Goal: Information Seeking & Learning: Learn about a topic

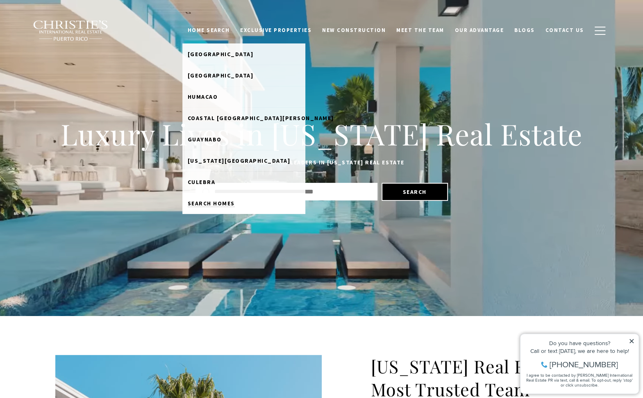
click at [230, 202] on span "Search Homes" at bounding box center [211, 202] width 47 height 7
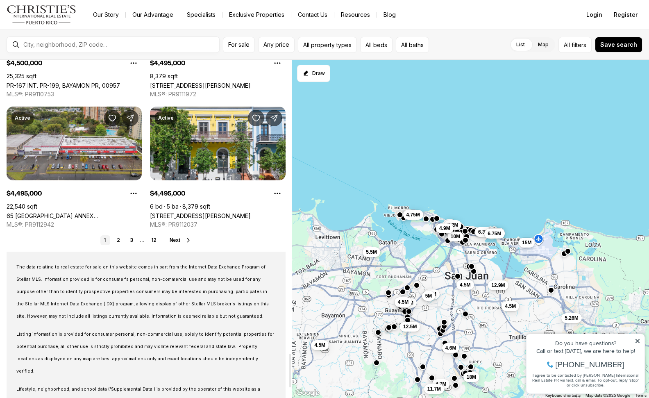
scroll to position [3052, 0]
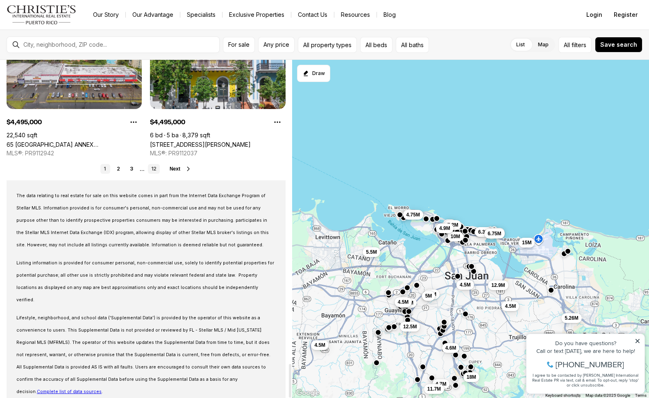
click at [152, 168] on link "12" at bounding box center [154, 169] width 12 height 10
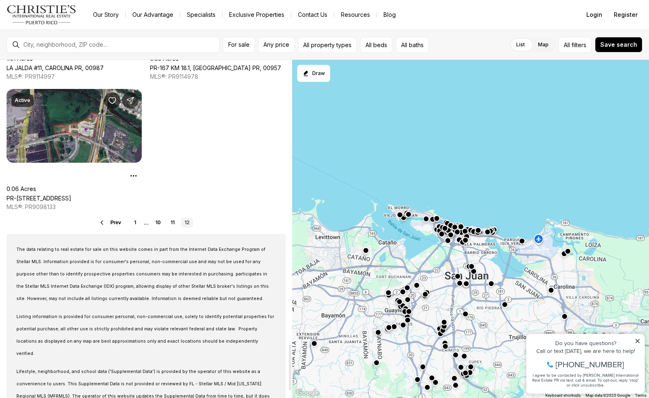
scroll to position [2089, 0]
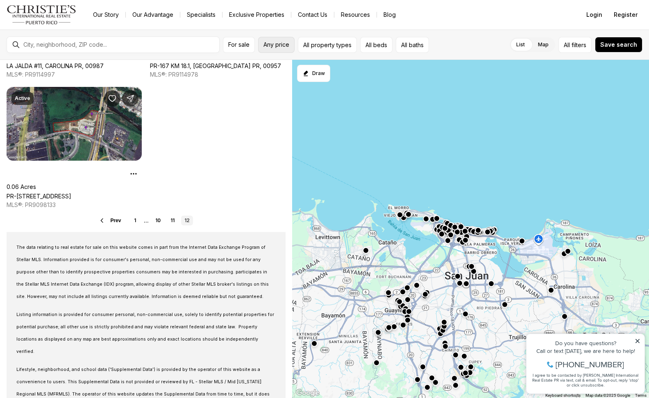
click at [278, 43] on span "Any price" at bounding box center [276, 44] width 26 height 7
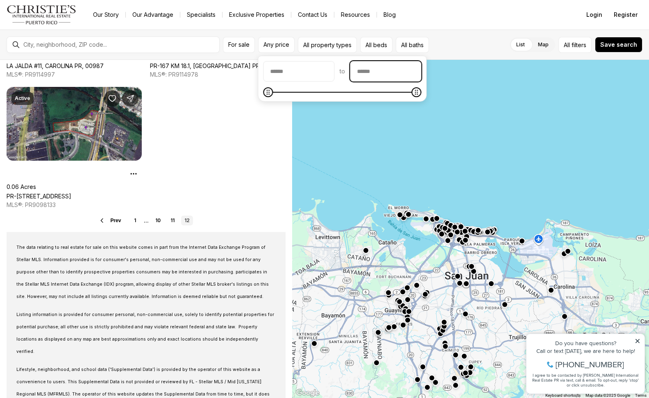
click at [366, 73] on input "priceMax" at bounding box center [385, 71] width 70 height 20
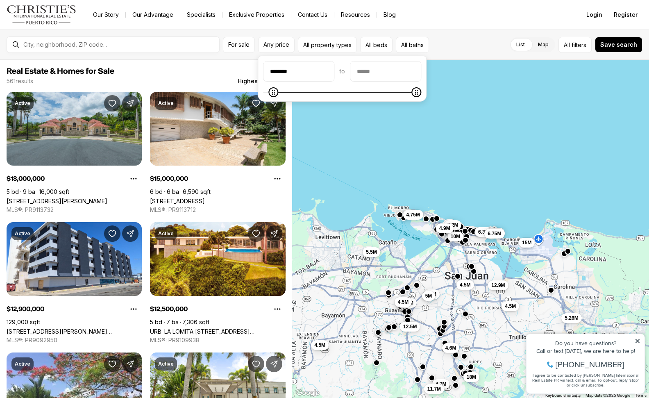
click at [270, 92] on icon "Minimum" at bounding box center [273, 92] width 7 height 7
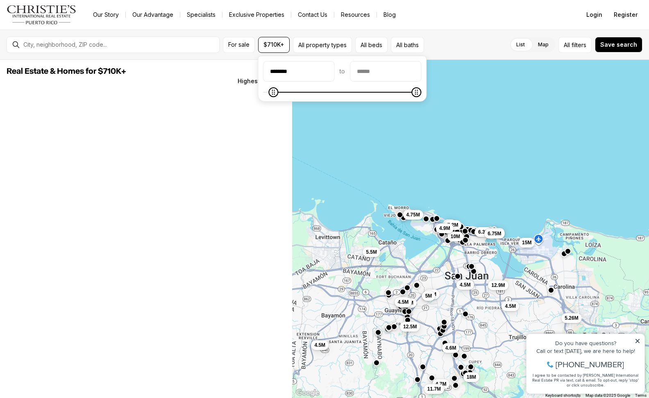
type input "********"
click at [265, 89] on icon "Minimum" at bounding box center [268, 92] width 7 height 7
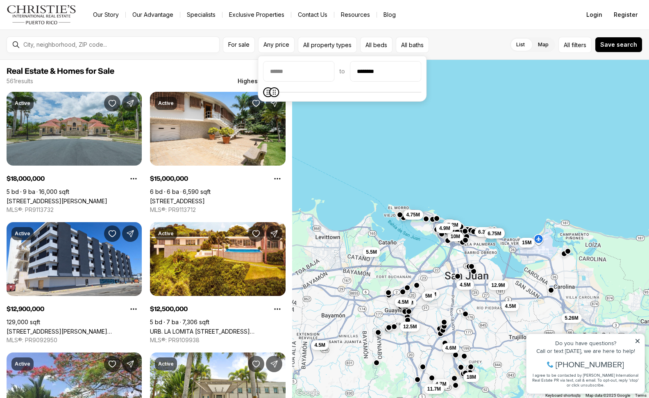
type input "********"
click at [270, 89] on icon "Maximum" at bounding box center [273, 92] width 7 height 7
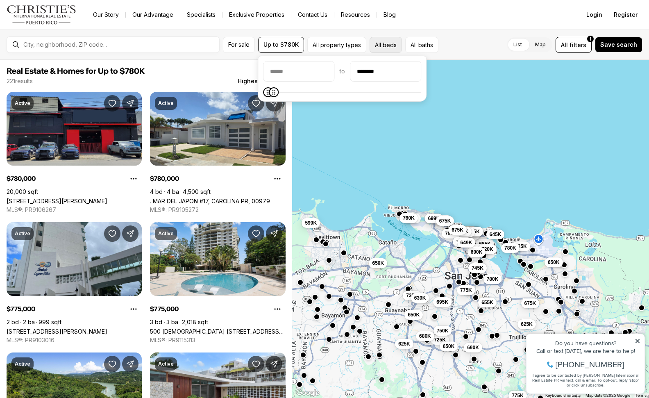
click at [378, 45] on button "All beds" at bounding box center [385, 45] width 32 height 16
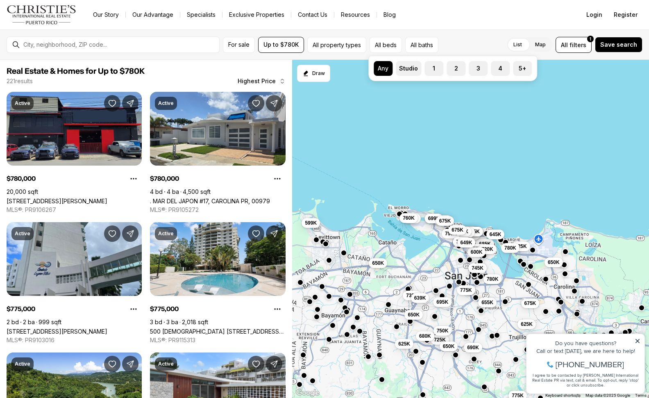
click at [476, 37] on div "List Map List Map All filters 1 Save search" at bounding box center [542, 45] width 201 height 16
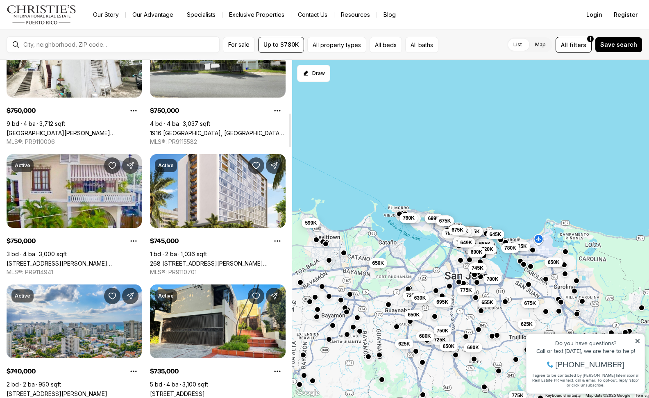
scroll to position [614, 0]
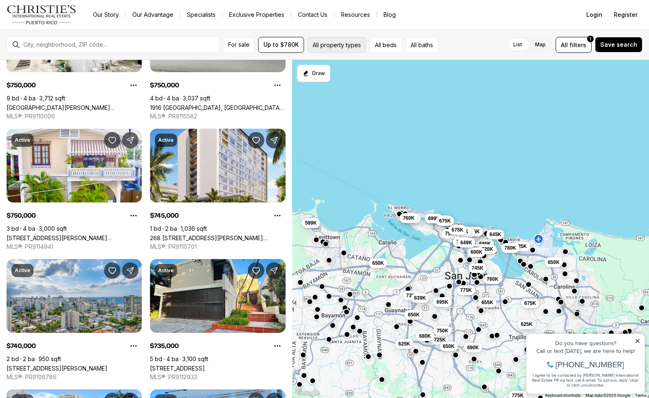
click at [344, 45] on button "All property types" at bounding box center [336, 45] width 59 height 16
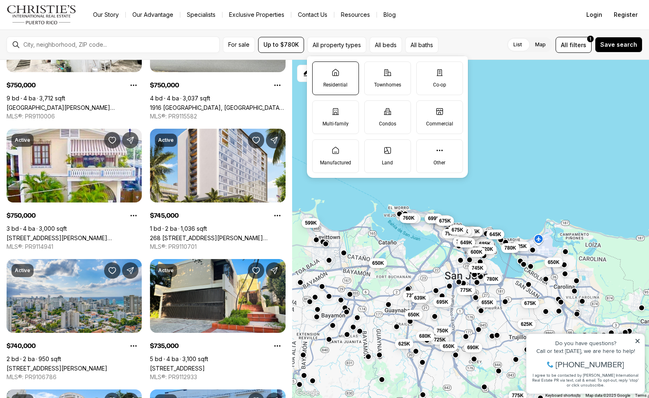
click at [324, 86] on p "Residential" at bounding box center [335, 85] width 24 height 7
click at [321, 70] on button "Residential" at bounding box center [317, 66] width 8 height 8
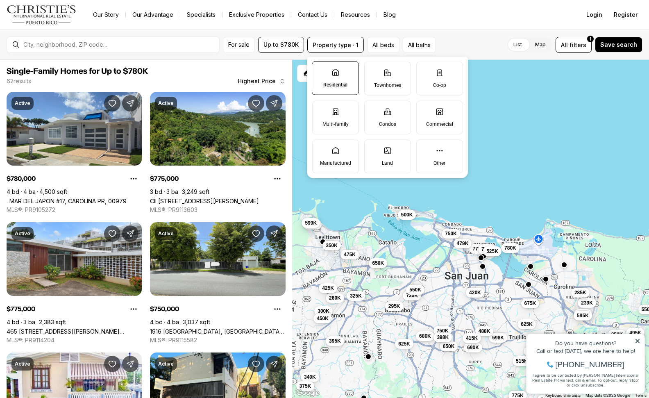
click at [475, 42] on div "List Map List Map All filters 1 Save search" at bounding box center [540, 45] width 203 height 16
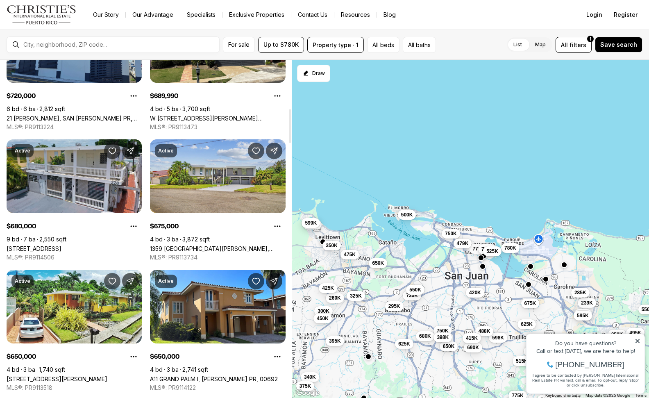
scroll to position [491, 0]
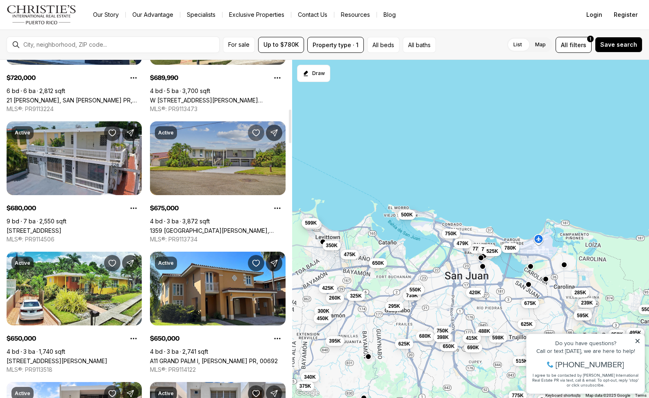
click at [258, 134] on icon "Save Property: 1359 CALLE OLGA ESPERANZA" at bounding box center [256, 133] width 8 height 8
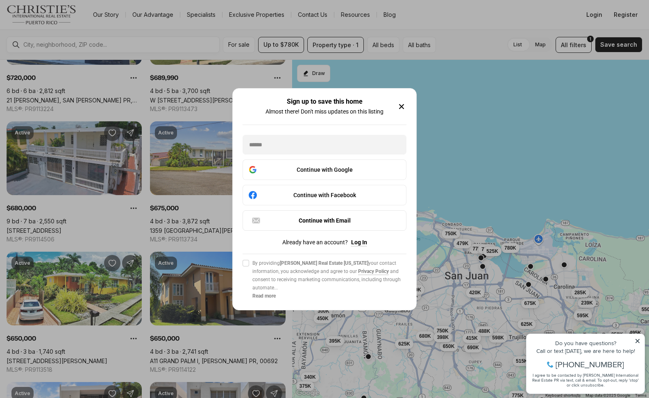
drag, startPoint x: 400, startPoint y: 107, endPoint x: 319, endPoint y: 126, distance: 82.9
click at [400, 107] on icon "button" at bounding box center [401, 107] width 10 height 10
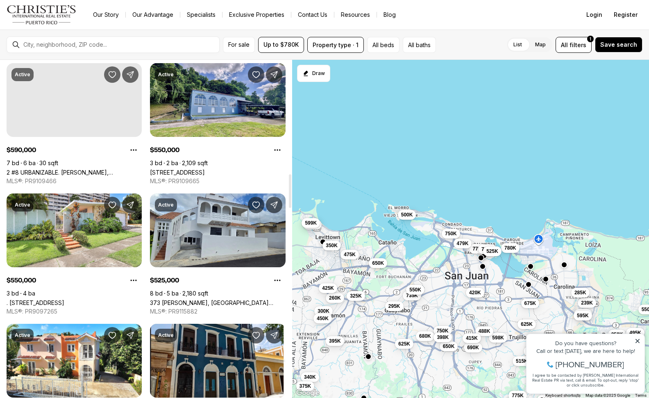
scroll to position [1270, 0]
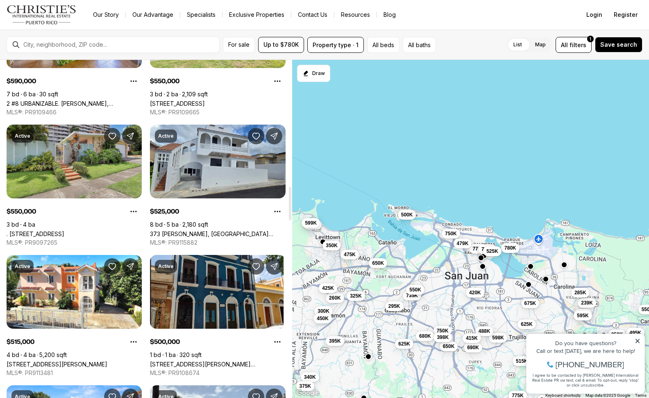
drag, startPoint x: 204, startPoint y: 168, endPoint x: 135, endPoint y: 225, distance: 89.4
click at [64, 230] on link ". [STREET_ADDRESS]" at bounding box center [36, 233] width 58 height 7
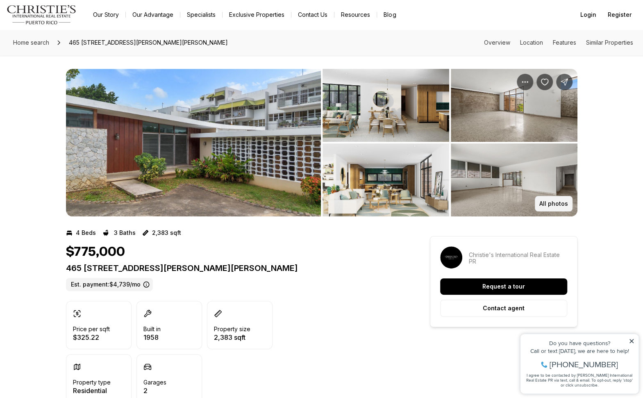
click at [562, 203] on p "All photos" at bounding box center [553, 203] width 29 height 7
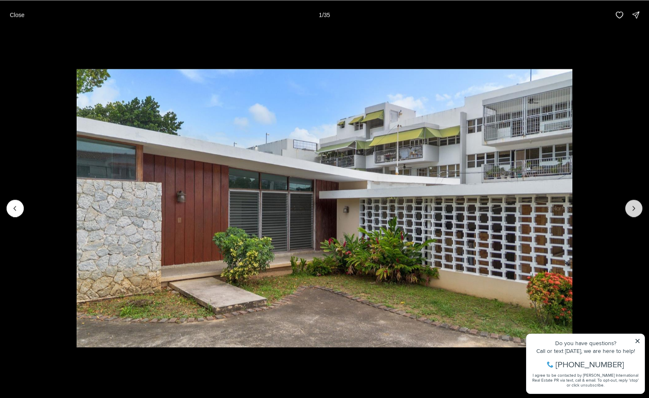
click at [634, 208] on icon "Next slide" at bounding box center [634, 208] width 2 height 4
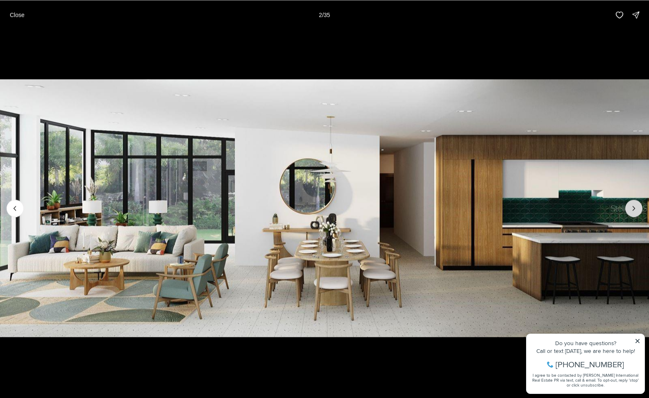
click at [634, 208] on icon "Next slide" at bounding box center [634, 208] width 2 height 4
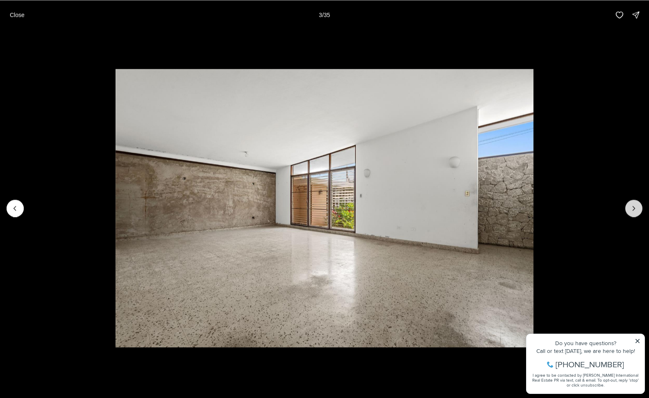
click at [634, 208] on icon "Next slide" at bounding box center [634, 208] width 2 height 4
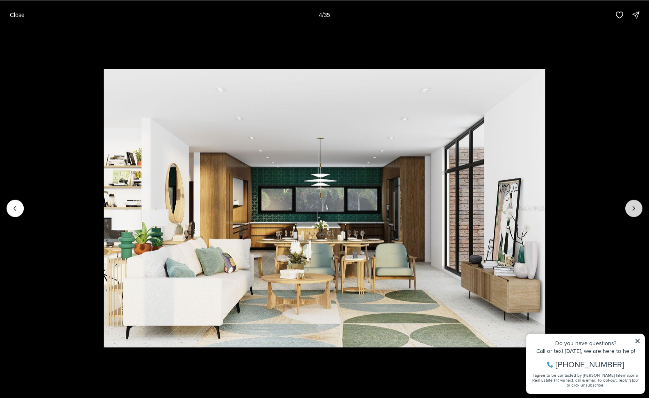
click at [634, 208] on icon "Next slide" at bounding box center [634, 208] width 2 height 4
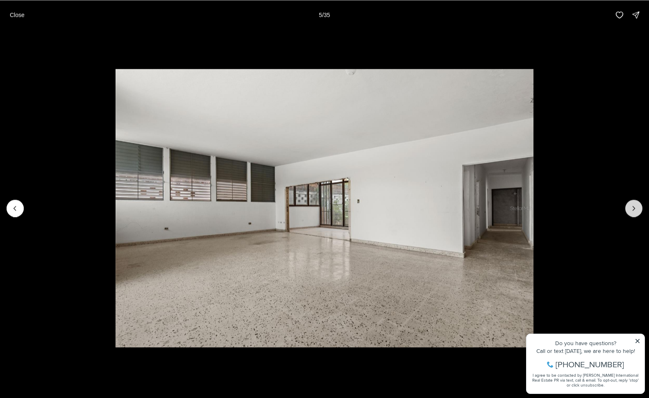
click at [634, 208] on icon "Next slide" at bounding box center [634, 208] width 2 height 4
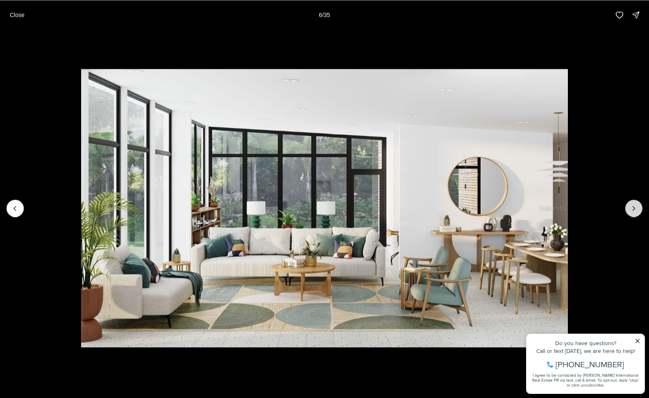
click at [634, 208] on icon "Next slide" at bounding box center [634, 208] width 2 height 4
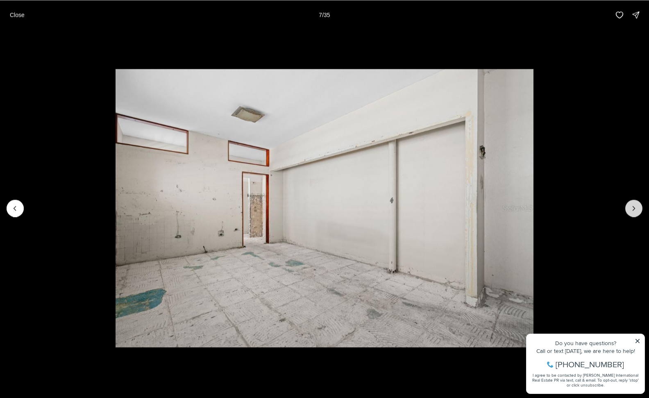
click at [634, 208] on icon "Next slide" at bounding box center [634, 208] width 2 height 4
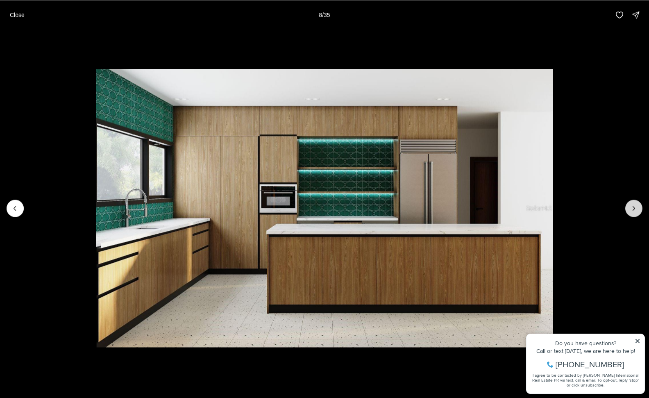
click at [634, 208] on icon "Next slide" at bounding box center [634, 208] width 2 height 4
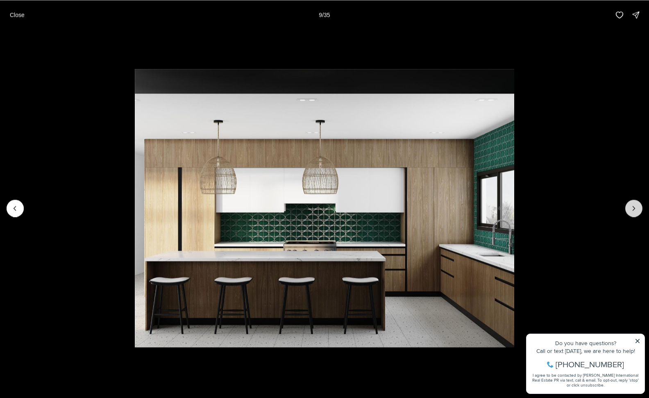
click at [634, 208] on icon "Next slide" at bounding box center [634, 208] width 2 height 4
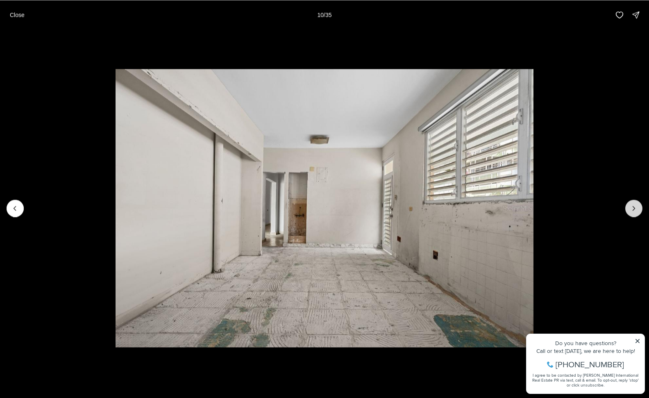
click at [634, 208] on icon "Next slide" at bounding box center [634, 208] width 2 height 4
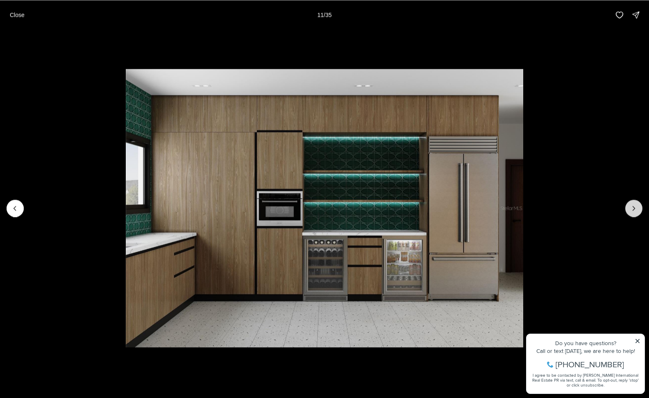
click at [634, 208] on icon "Next slide" at bounding box center [634, 208] width 2 height 4
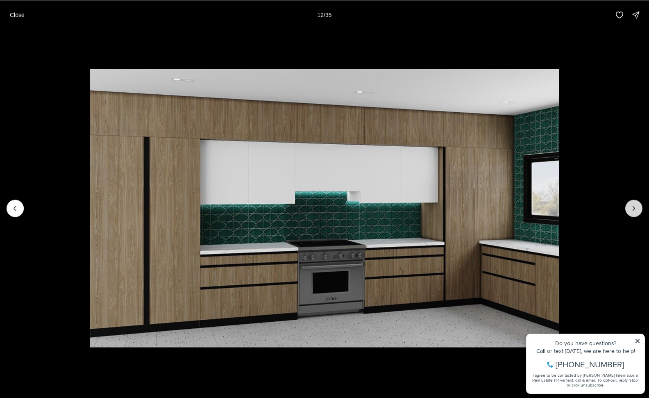
click at [634, 208] on icon "Next slide" at bounding box center [634, 208] width 2 height 4
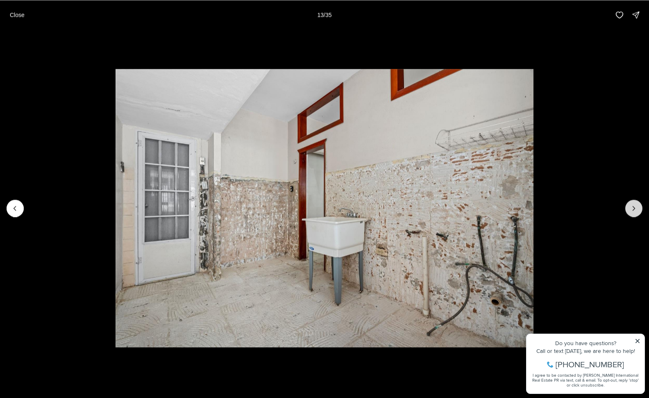
click at [634, 208] on icon "Next slide" at bounding box center [634, 208] width 2 height 4
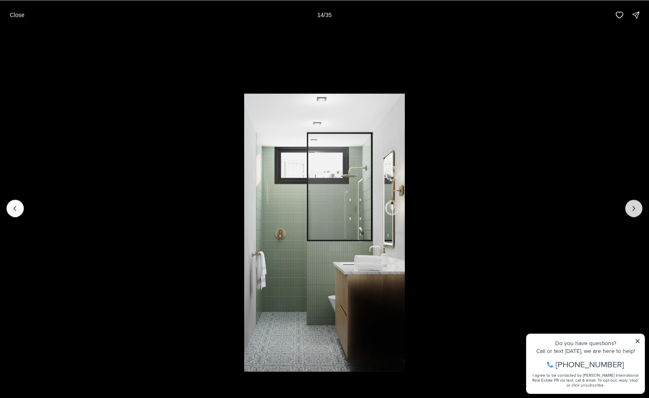
click at [634, 208] on icon "Next slide" at bounding box center [634, 208] width 2 height 4
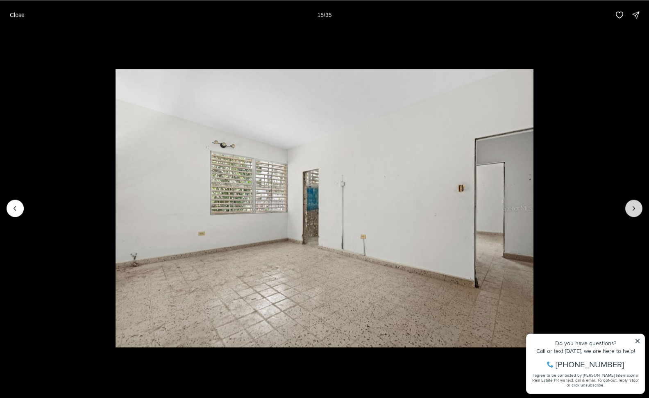
click at [634, 207] on icon "Next slide" at bounding box center [634, 208] width 2 height 4
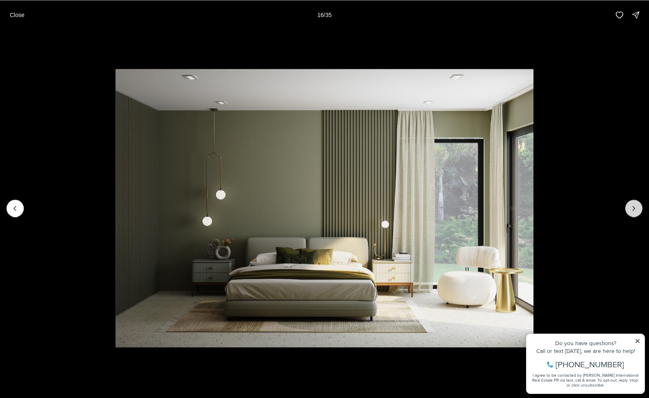
click at [633, 207] on icon "Next slide" at bounding box center [634, 208] width 2 height 4
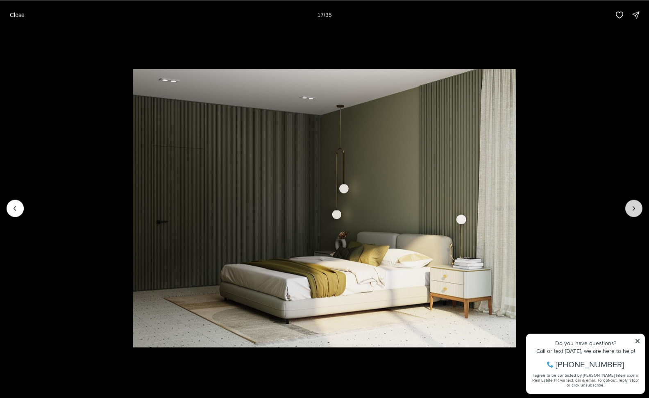
click at [633, 207] on icon "Next slide" at bounding box center [634, 208] width 2 height 4
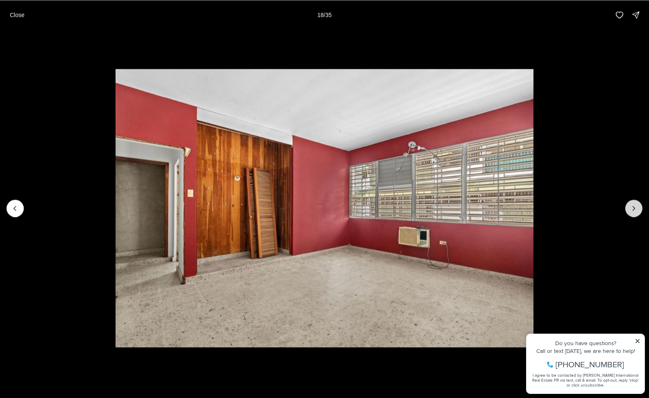
click at [633, 207] on icon "Next slide" at bounding box center [634, 208] width 2 height 4
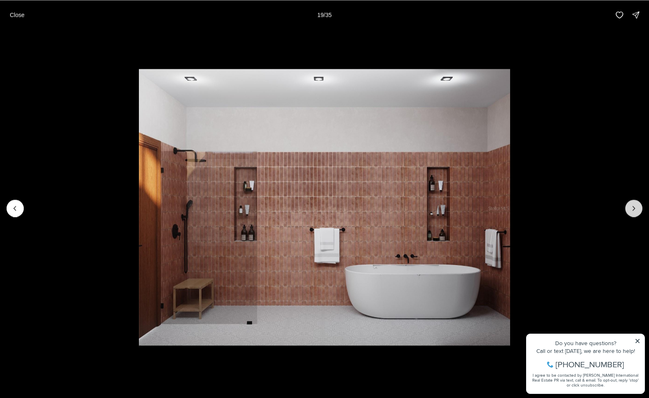
click at [633, 207] on icon "Next slide" at bounding box center [634, 208] width 2 height 4
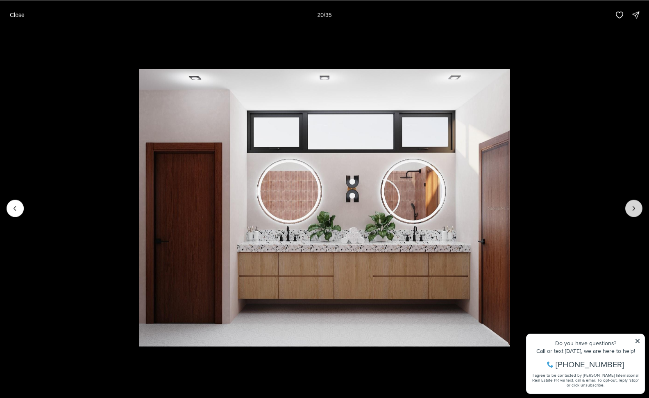
click at [633, 207] on icon "Next slide" at bounding box center [634, 208] width 2 height 4
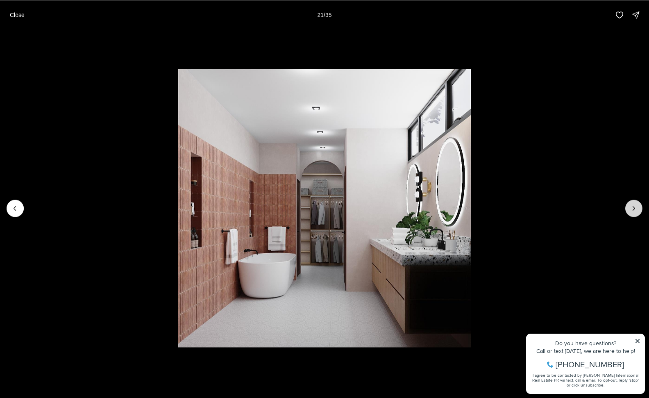
click at [633, 207] on icon "Next slide" at bounding box center [634, 208] width 2 height 4
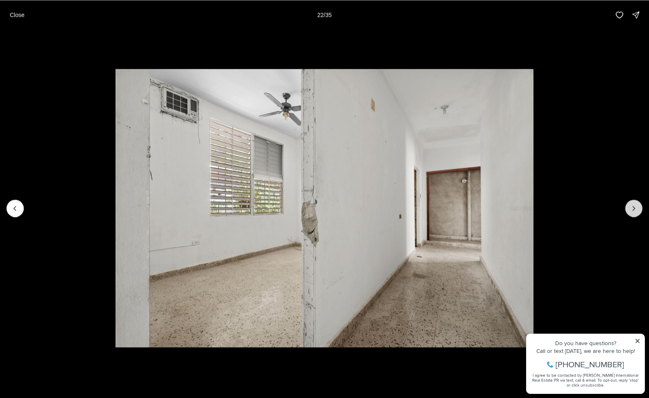
click at [633, 207] on icon "Next slide" at bounding box center [634, 208] width 2 height 4
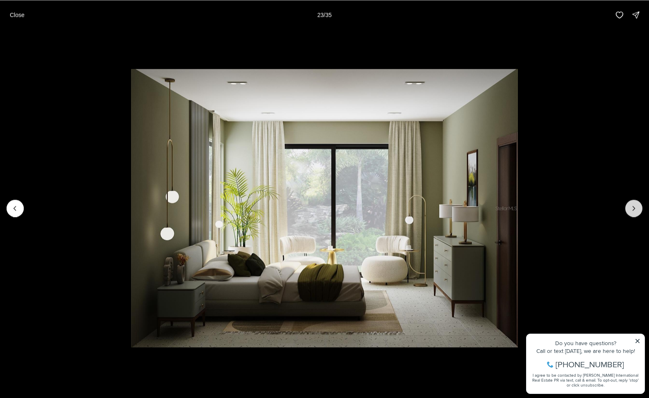
click at [633, 207] on icon "Next slide" at bounding box center [634, 208] width 2 height 4
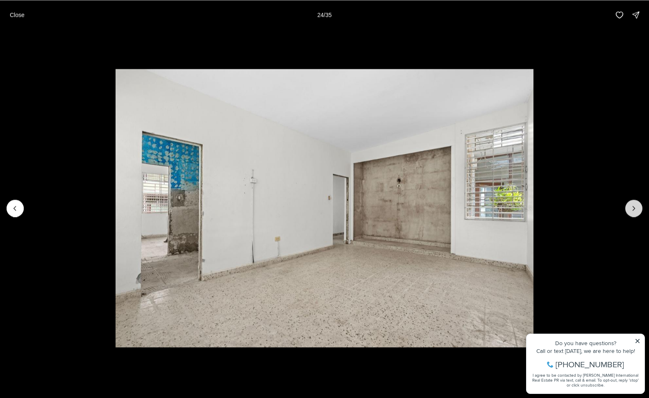
click at [633, 207] on icon "Next slide" at bounding box center [634, 208] width 2 height 4
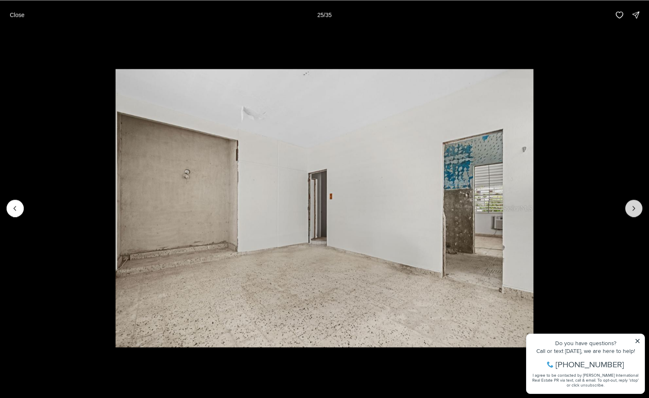
click at [633, 207] on icon "Next slide" at bounding box center [634, 208] width 2 height 4
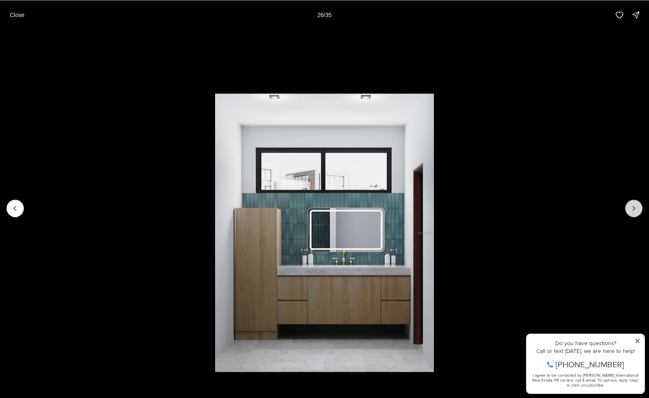
click at [633, 207] on icon "Next slide" at bounding box center [634, 208] width 2 height 4
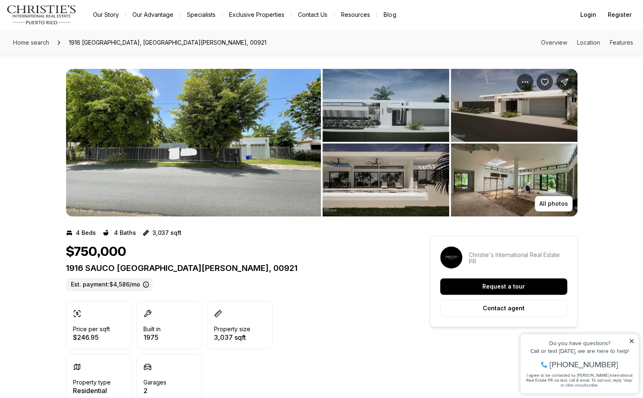
click at [204, 154] on img "View image gallery" at bounding box center [193, 142] width 255 height 147
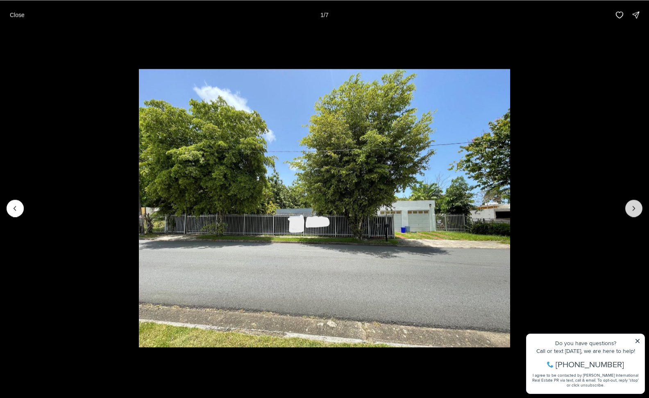
click at [635, 208] on icon "Next slide" at bounding box center [634, 208] width 8 height 8
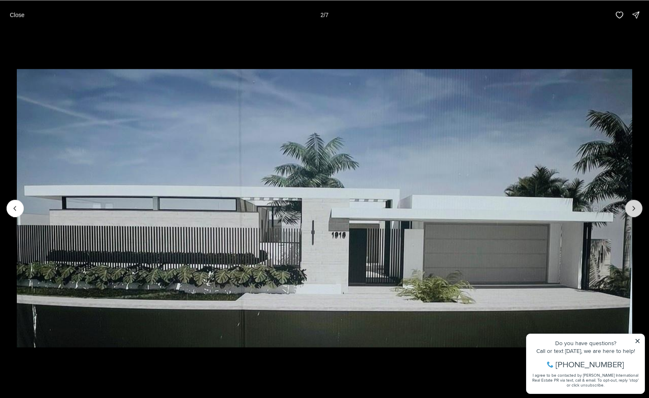
click at [635, 208] on icon "Next slide" at bounding box center [634, 208] width 8 height 8
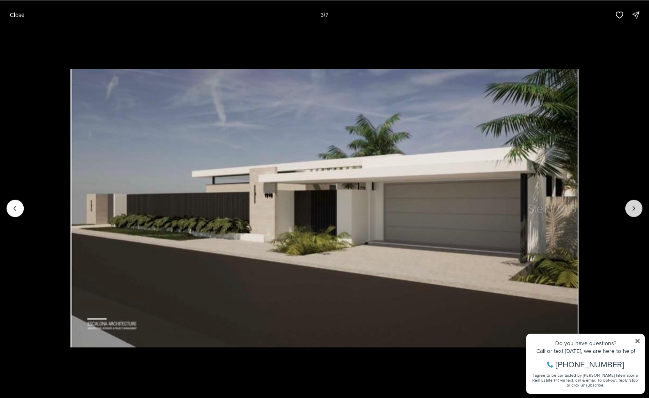
click at [635, 208] on icon "Next slide" at bounding box center [634, 208] width 8 height 8
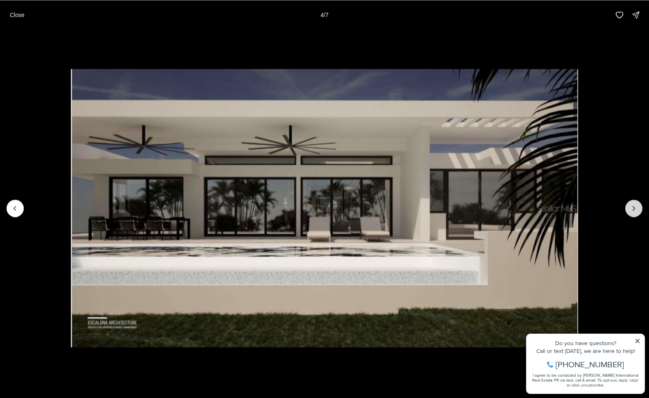
click at [635, 208] on icon "Next slide" at bounding box center [634, 208] width 8 height 8
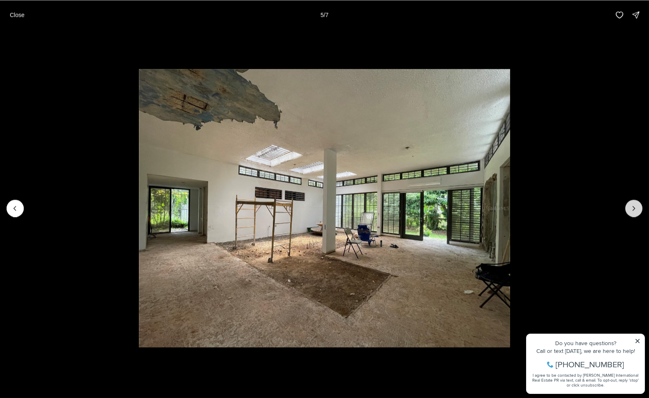
click at [635, 208] on icon "Next slide" at bounding box center [634, 208] width 8 height 8
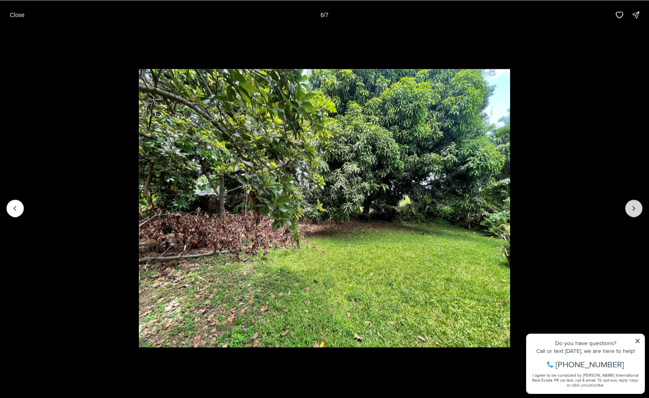
click at [634, 208] on icon "Next slide" at bounding box center [634, 208] width 2 height 4
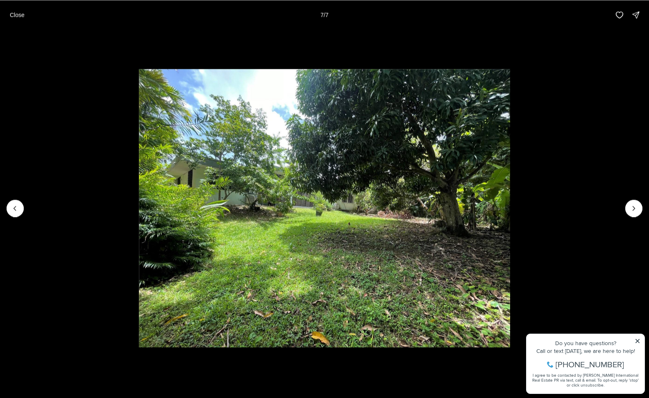
click at [632, 208] on div at bounding box center [633, 207] width 17 height 17
click at [21, 15] on p "Close" at bounding box center [17, 14] width 15 height 7
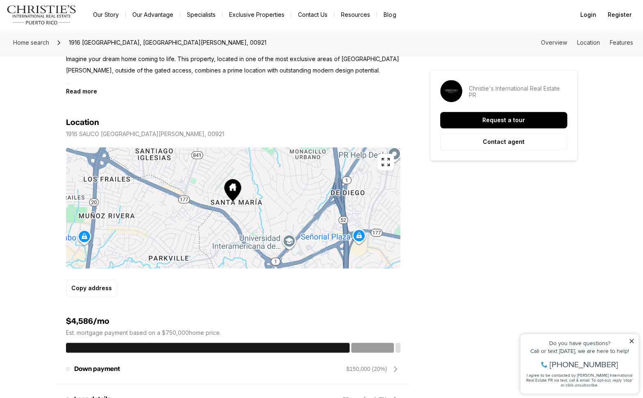
scroll to position [410, 0]
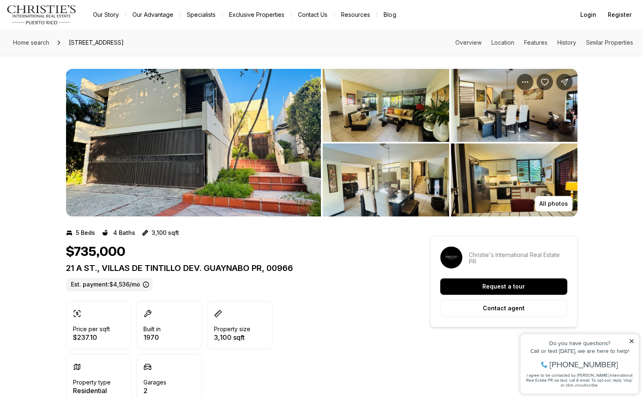
click at [184, 164] on img "View image gallery" at bounding box center [193, 142] width 255 height 147
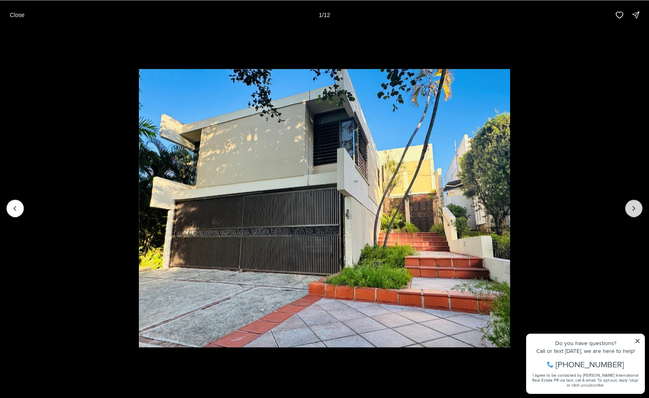
click at [637, 208] on icon "Next slide" at bounding box center [634, 208] width 8 height 8
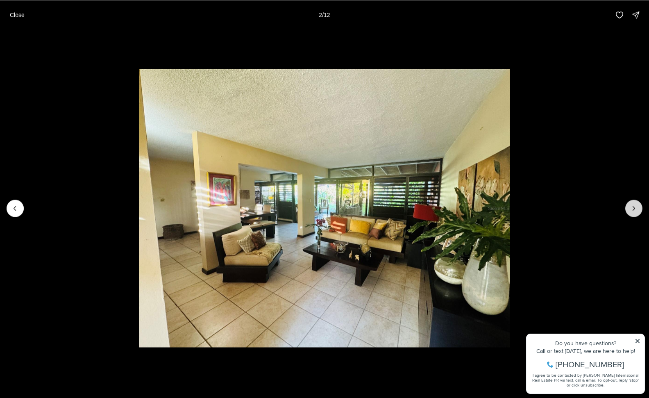
click at [637, 208] on icon "Next slide" at bounding box center [634, 208] width 8 height 8
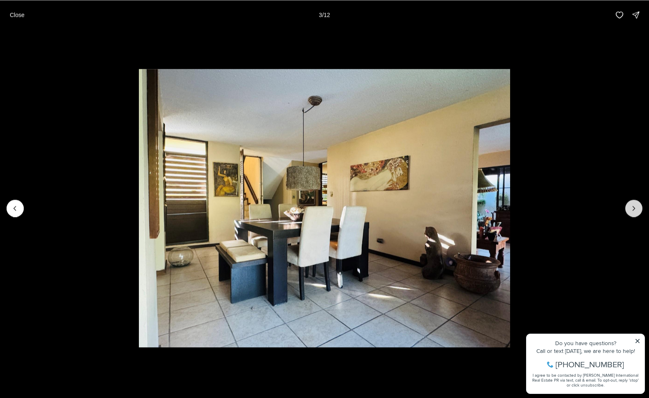
click at [636, 208] on icon "Next slide" at bounding box center [634, 208] width 8 height 8
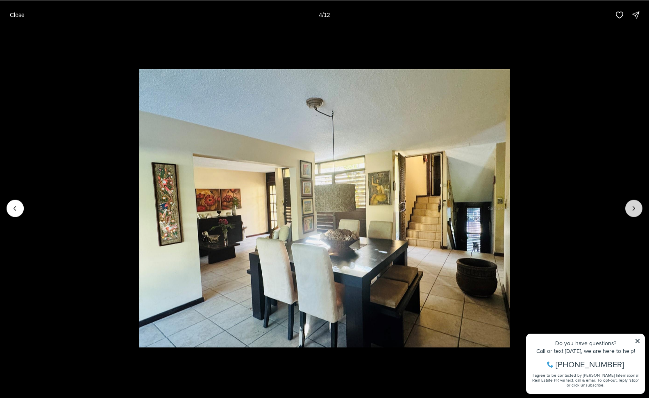
click at [636, 208] on icon "Next slide" at bounding box center [634, 208] width 8 height 8
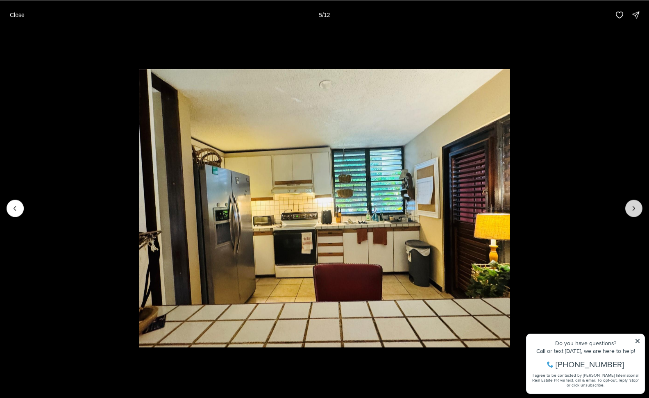
click at [636, 208] on icon "Next slide" at bounding box center [634, 208] width 8 height 8
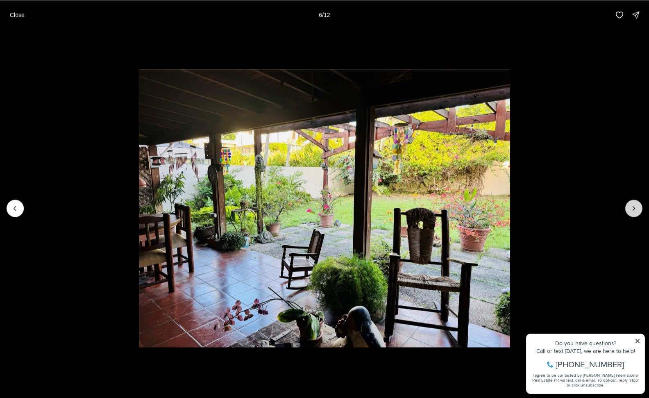
click at [636, 208] on icon "Next slide" at bounding box center [634, 208] width 8 height 8
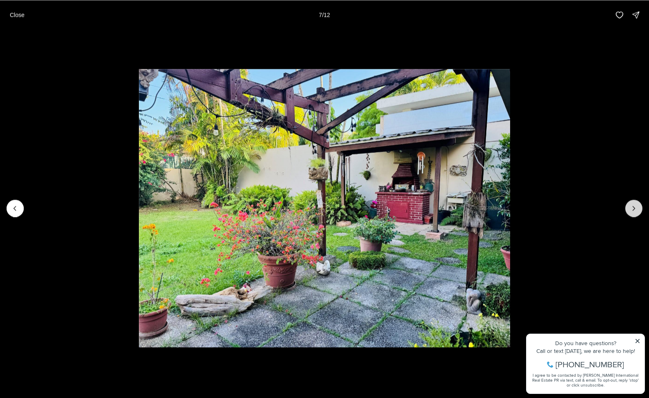
click at [636, 208] on icon "Next slide" at bounding box center [634, 208] width 8 height 8
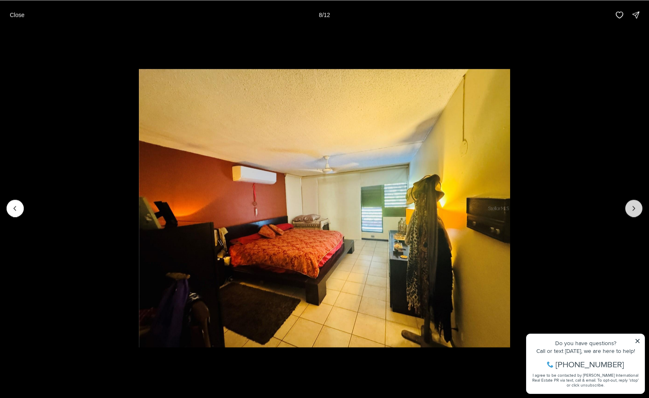
click at [636, 208] on icon "Next slide" at bounding box center [634, 208] width 8 height 8
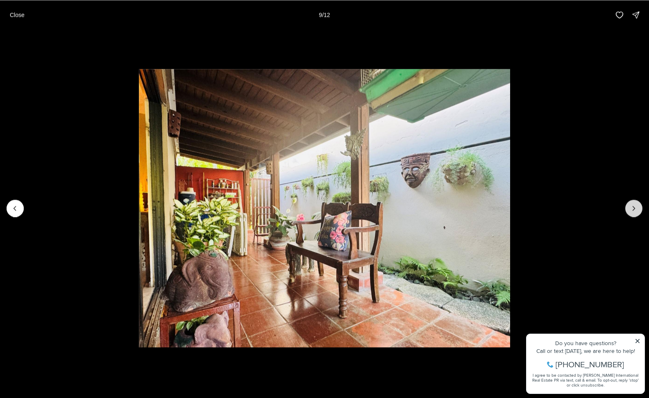
click at [636, 208] on icon "Next slide" at bounding box center [634, 208] width 8 height 8
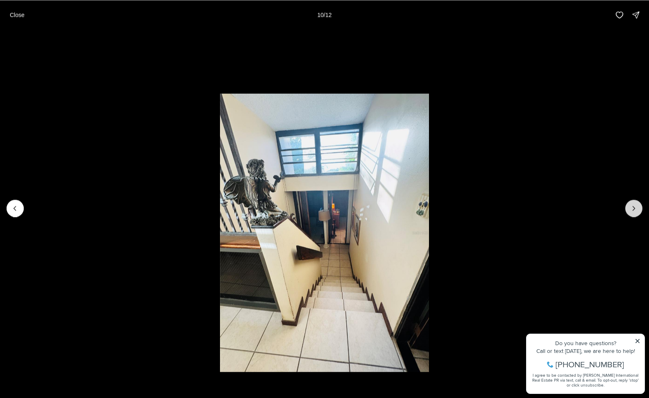
click at [636, 208] on icon "Next slide" at bounding box center [634, 208] width 8 height 8
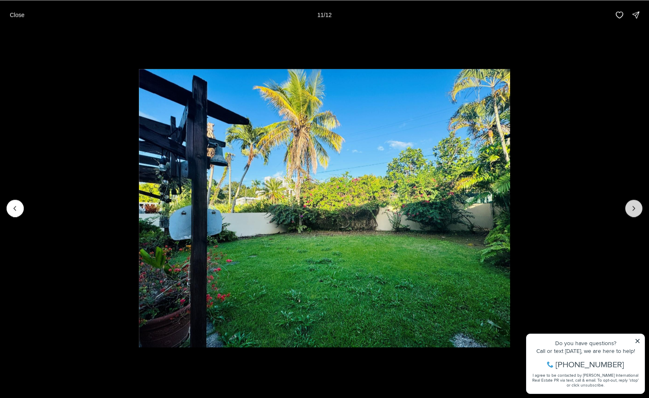
click at [636, 208] on icon "Next slide" at bounding box center [634, 208] width 8 height 8
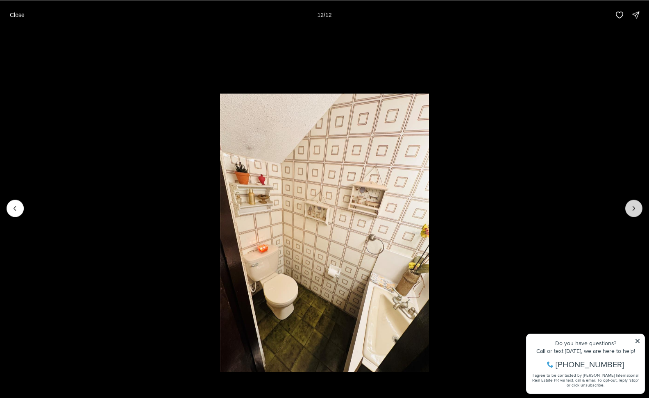
click at [636, 208] on div at bounding box center [633, 207] width 17 height 17
click at [22, 17] on p "Close" at bounding box center [17, 14] width 15 height 7
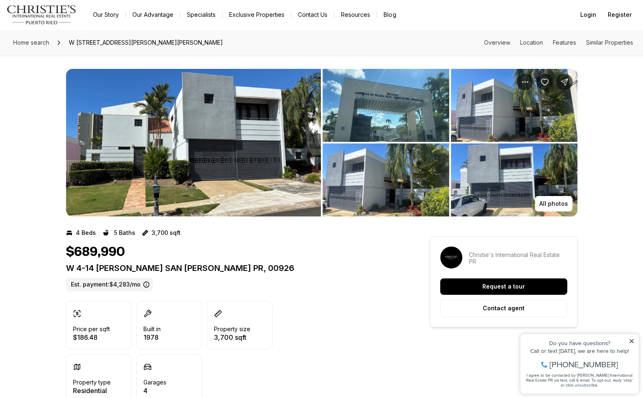
click at [200, 182] on img "View image gallery" at bounding box center [193, 142] width 255 height 147
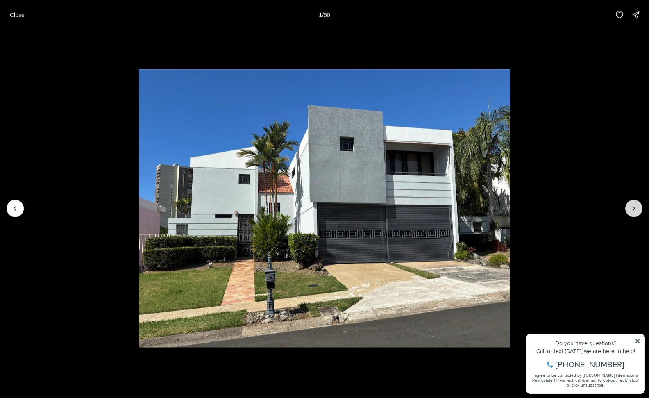
click at [629, 203] on button "Next slide" at bounding box center [633, 207] width 17 height 17
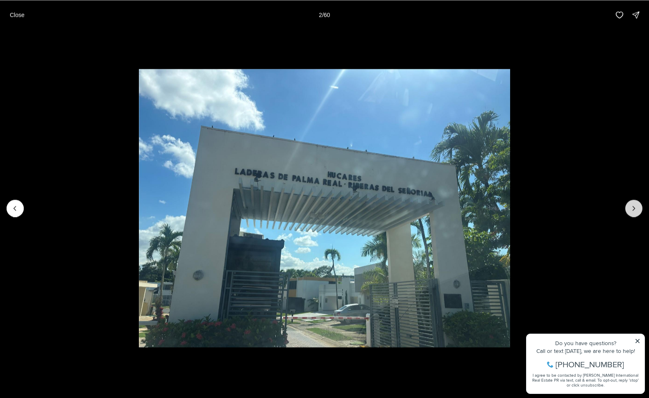
click at [629, 203] on button "Next slide" at bounding box center [633, 207] width 17 height 17
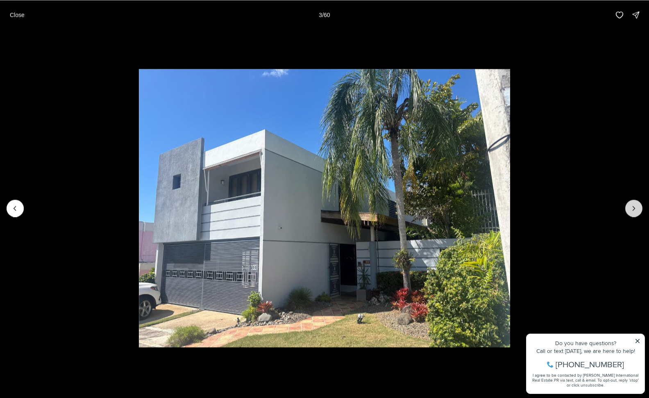
click at [629, 203] on button "Next slide" at bounding box center [633, 207] width 17 height 17
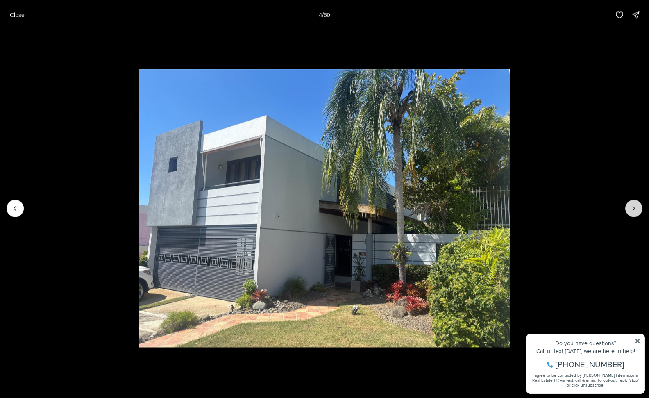
click at [629, 203] on button "Next slide" at bounding box center [633, 207] width 17 height 17
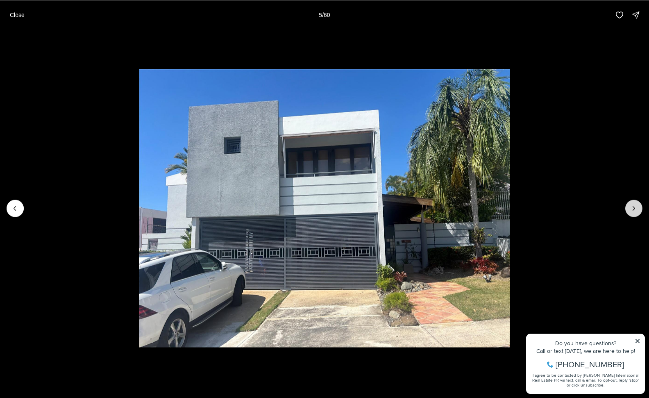
click at [629, 203] on button "Next slide" at bounding box center [633, 207] width 17 height 17
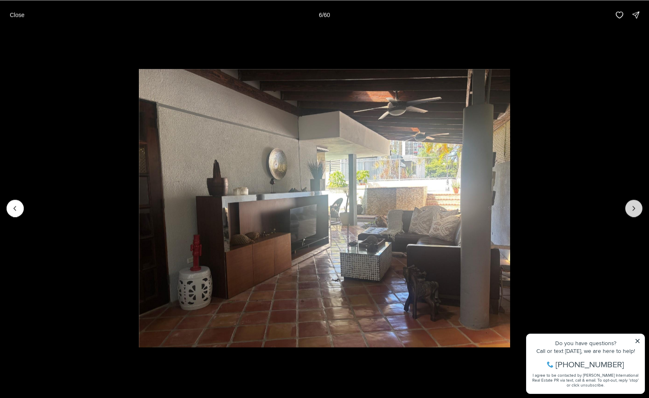
click at [629, 203] on button "Next slide" at bounding box center [633, 207] width 17 height 17
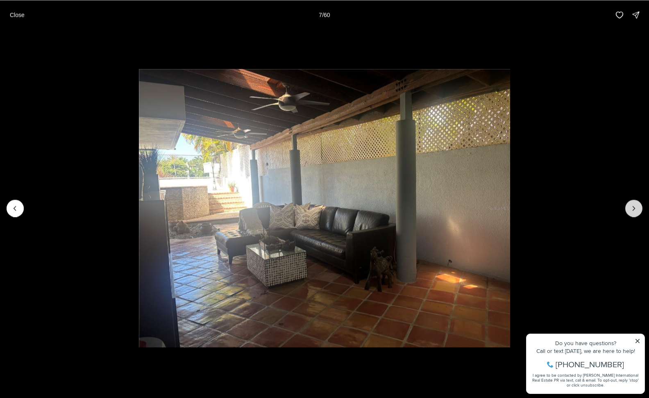
click at [629, 203] on button "Next slide" at bounding box center [633, 207] width 17 height 17
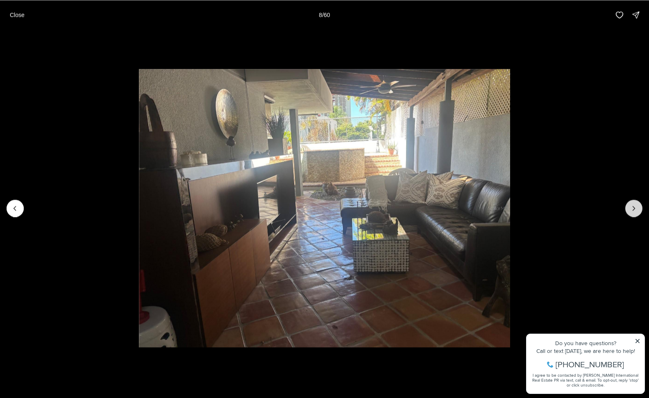
click at [629, 203] on button "Next slide" at bounding box center [633, 207] width 17 height 17
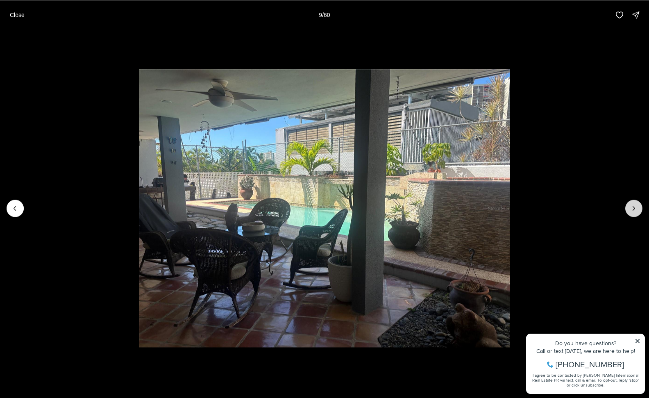
click at [629, 203] on button "Next slide" at bounding box center [633, 207] width 17 height 17
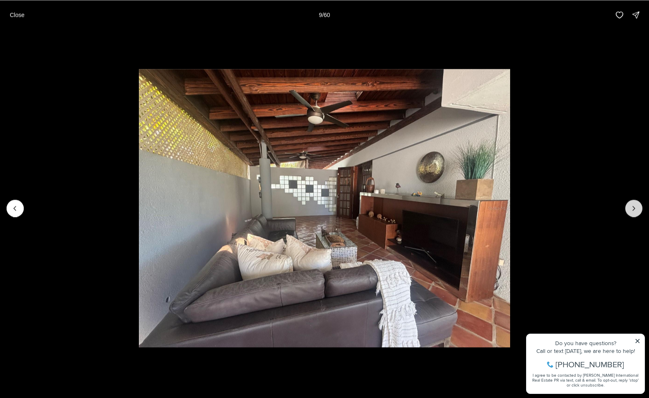
click at [629, 203] on button "Next slide" at bounding box center [633, 207] width 17 height 17
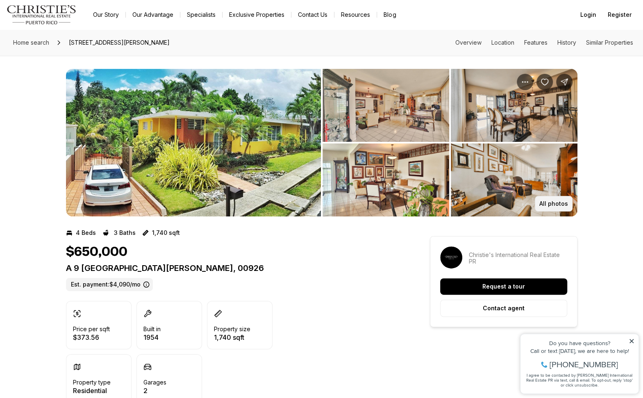
click at [562, 201] on p "All photos" at bounding box center [553, 203] width 29 height 7
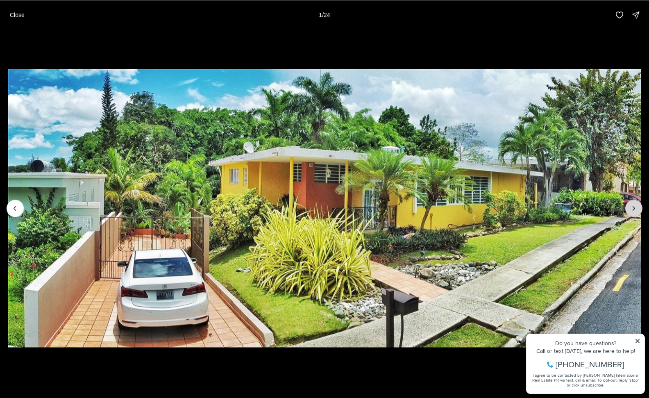
click at [629, 208] on button "Next slide" at bounding box center [633, 207] width 17 height 17
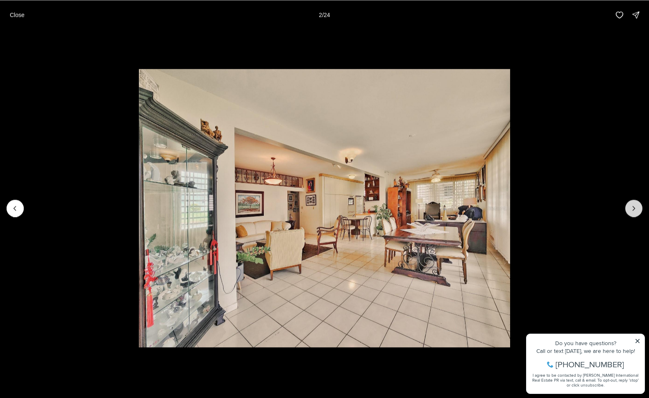
click at [625, 211] on button "Next slide" at bounding box center [633, 207] width 17 height 17
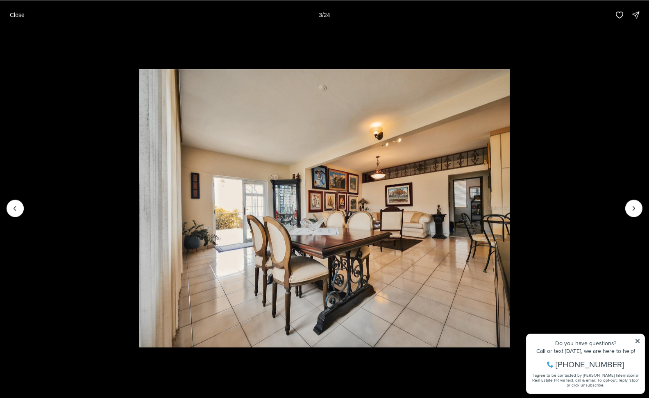
click at [624, 211] on li "3 of 24" at bounding box center [324, 207] width 649 height 357
click at [632, 208] on icon "Next slide" at bounding box center [634, 208] width 8 height 8
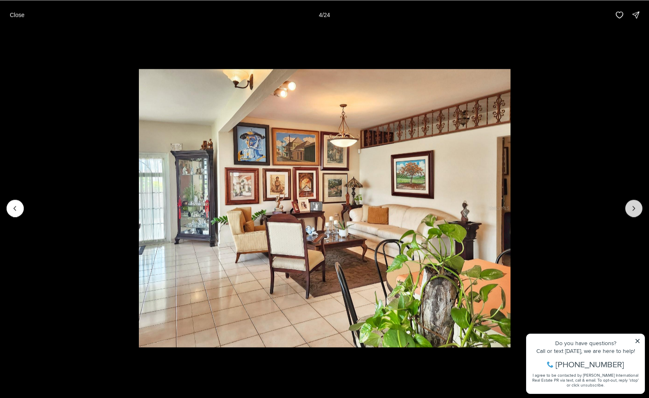
click at [632, 208] on icon "Next slide" at bounding box center [634, 208] width 8 height 8
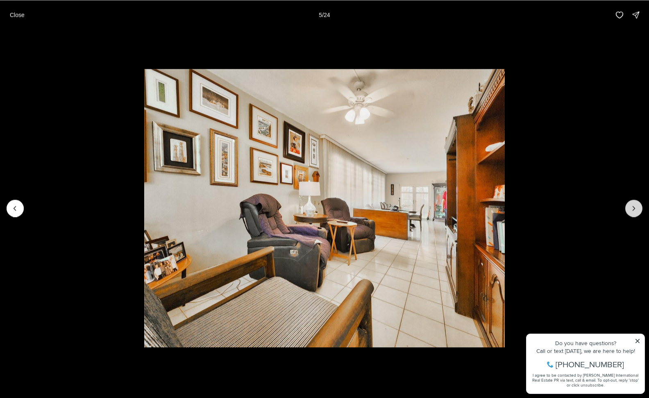
click at [630, 208] on icon "Next slide" at bounding box center [634, 208] width 8 height 8
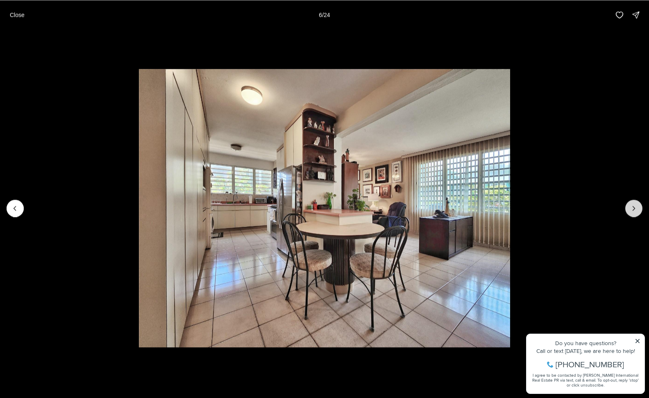
click at [630, 209] on icon "Next slide" at bounding box center [634, 208] width 8 height 8
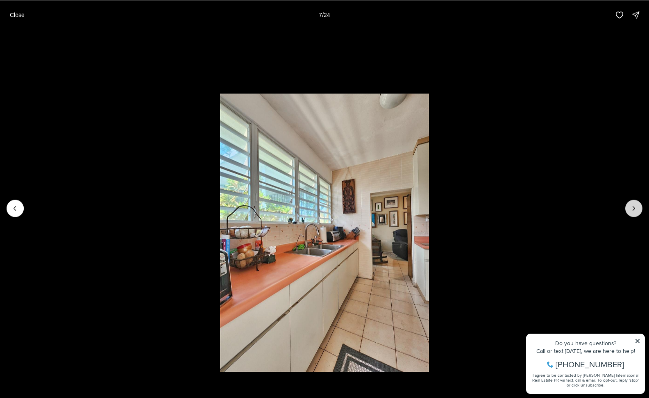
click at [630, 209] on icon "Next slide" at bounding box center [634, 208] width 8 height 8
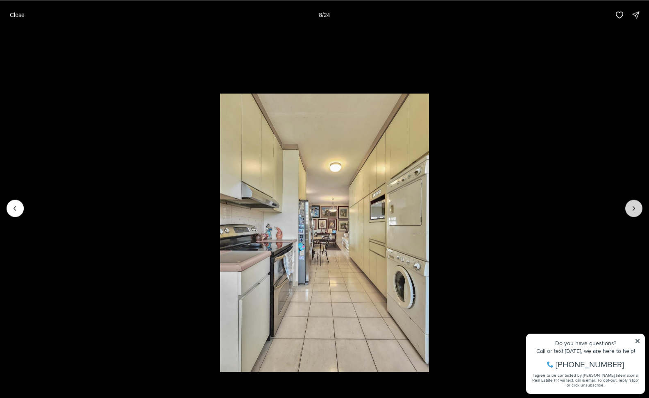
click at [630, 209] on icon "Next slide" at bounding box center [634, 208] width 8 height 8
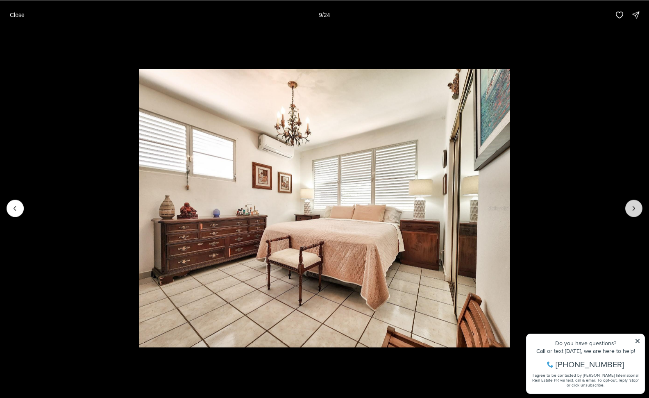
click at [630, 209] on icon "Next slide" at bounding box center [634, 208] width 8 height 8
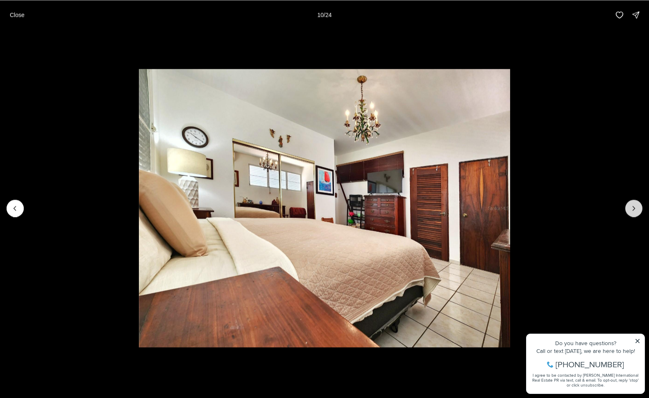
click at [630, 209] on icon "Next slide" at bounding box center [634, 208] width 8 height 8
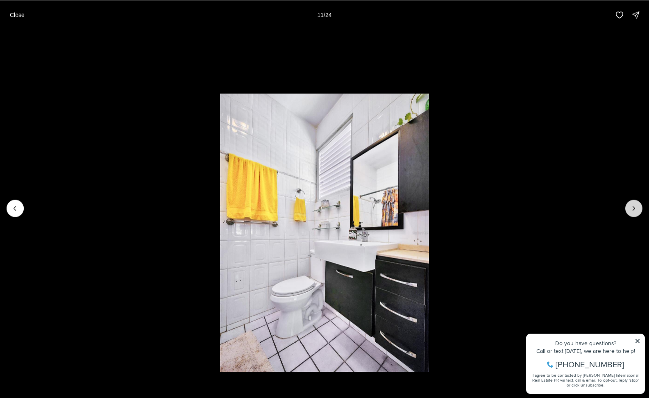
click at [630, 209] on icon "Next slide" at bounding box center [634, 208] width 8 height 8
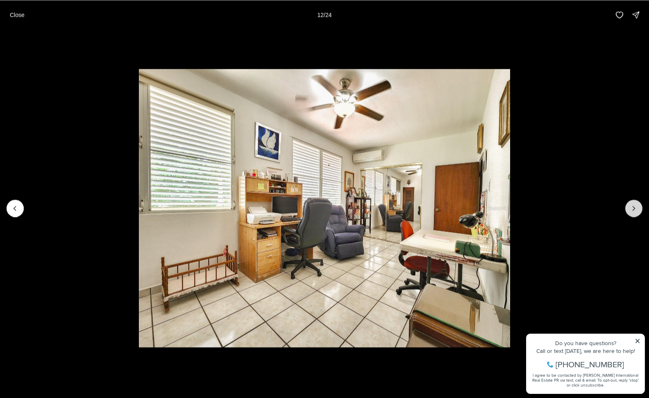
click at [628, 210] on button "Next slide" at bounding box center [633, 207] width 17 height 17
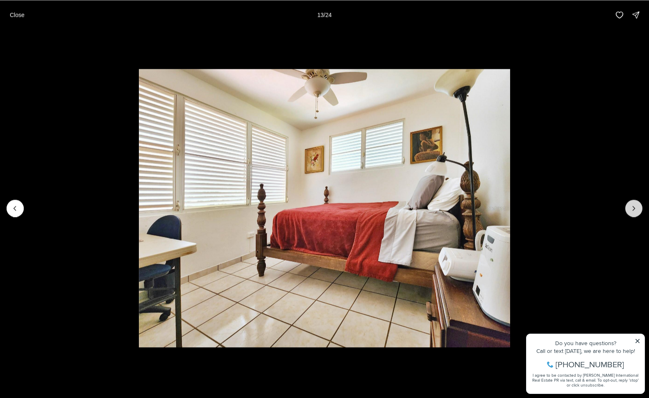
click at [626, 211] on button "Next slide" at bounding box center [633, 207] width 17 height 17
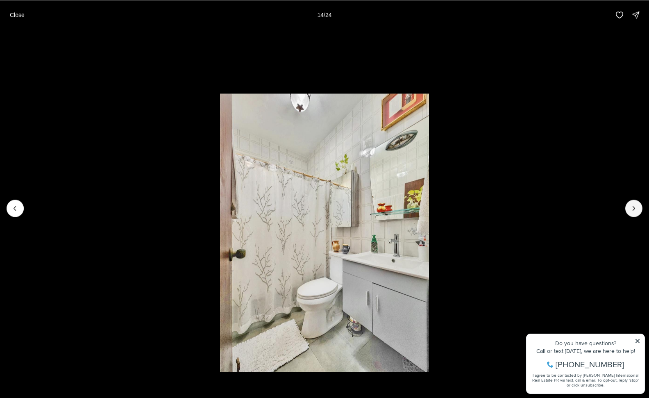
click at [625, 211] on div at bounding box center [324, 207] width 649 height 357
click at [632, 208] on icon "Next slide" at bounding box center [634, 208] width 8 height 8
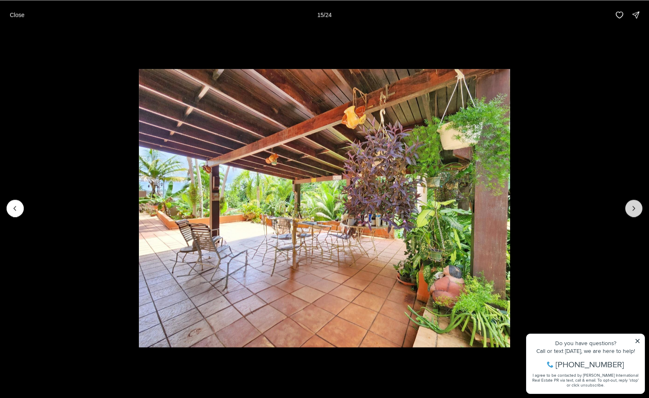
click at [632, 207] on icon "Next slide" at bounding box center [634, 208] width 8 height 8
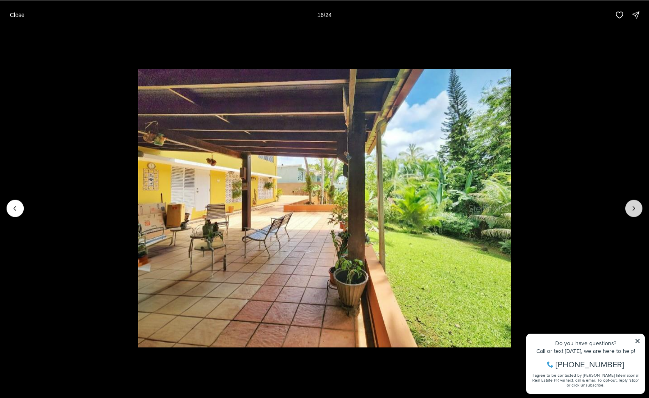
click at [632, 206] on icon "Next slide" at bounding box center [634, 208] width 8 height 8
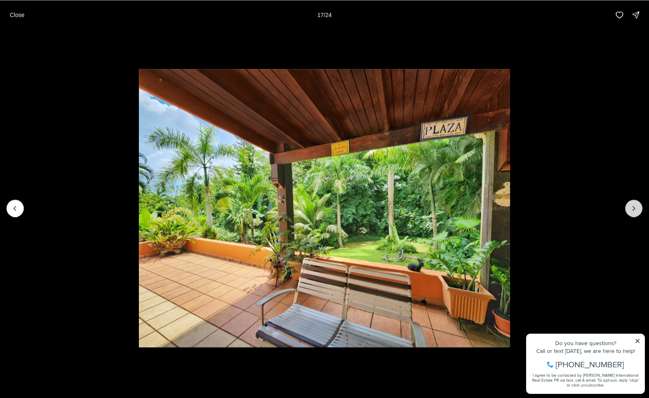
click at [632, 206] on icon "Next slide" at bounding box center [634, 208] width 8 height 8
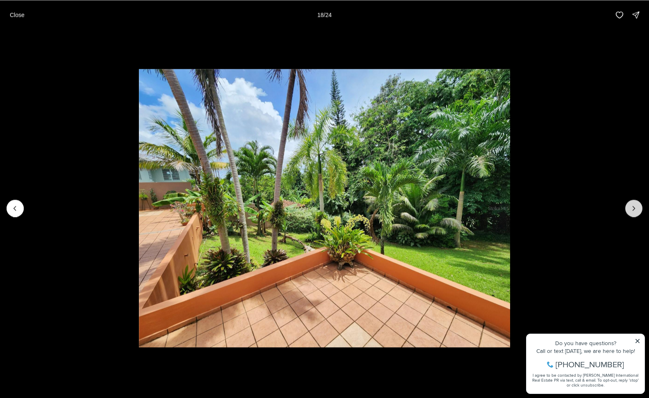
click at [632, 206] on icon "Next slide" at bounding box center [634, 208] width 8 height 8
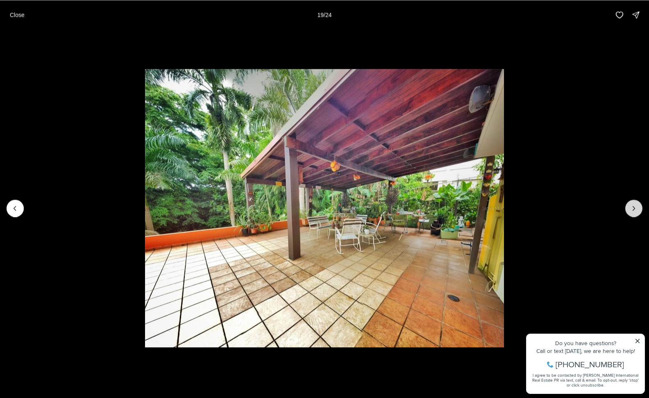
click at [632, 206] on icon "Next slide" at bounding box center [634, 208] width 8 height 8
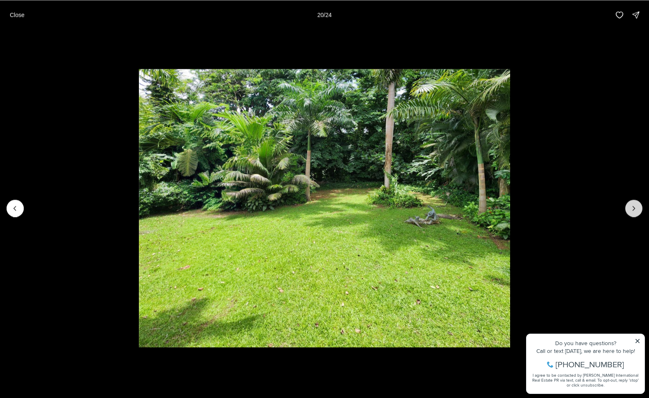
click at [632, 206] on icon "Next slide" at bounding box center [634, 208] width 8 height 8
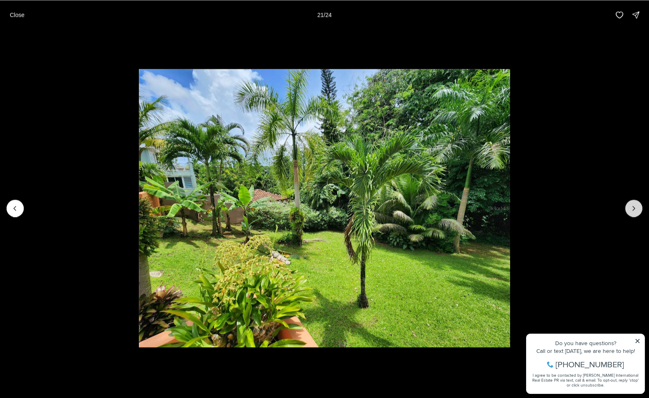
click at [632, 206] on icon "Next slide" at bounding box center [634, 208] width 8 height 8
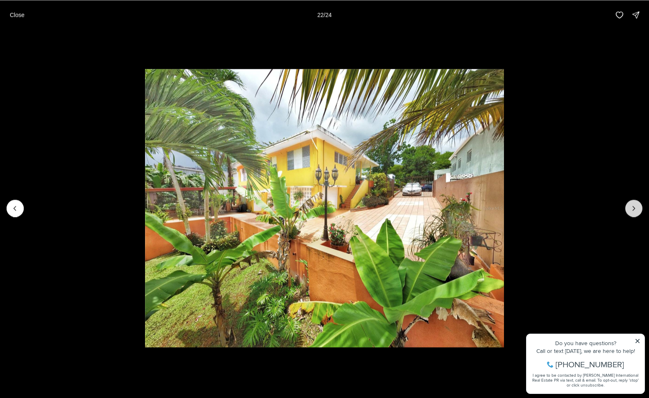
click at [632, 206] on icon "Next slide" at bounding box center [634, 208] width 8 height 8
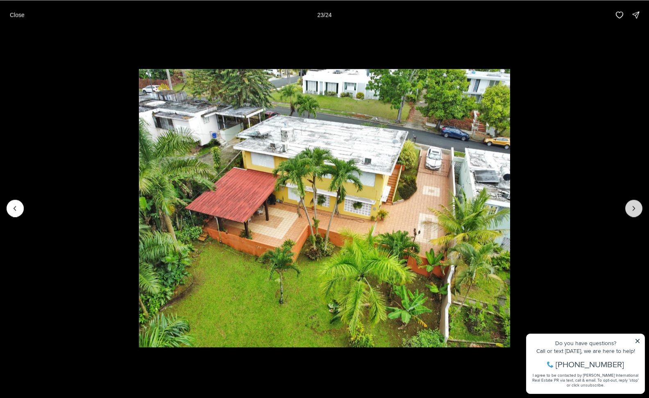
click at [632, 206] on icon "Next slide" at bounding box center [634, 208] width 8 height 8
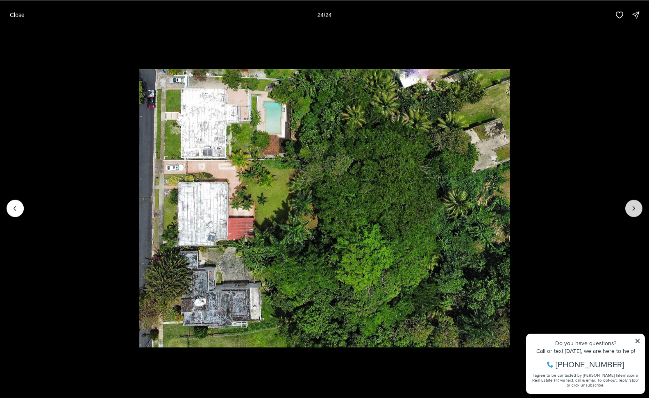
click at [632, 206] on div at bounding box center [633, 207] width 17 height 17
click at [7, 11] on button "Close" at bounding box center [17, 15] width 25 height 16
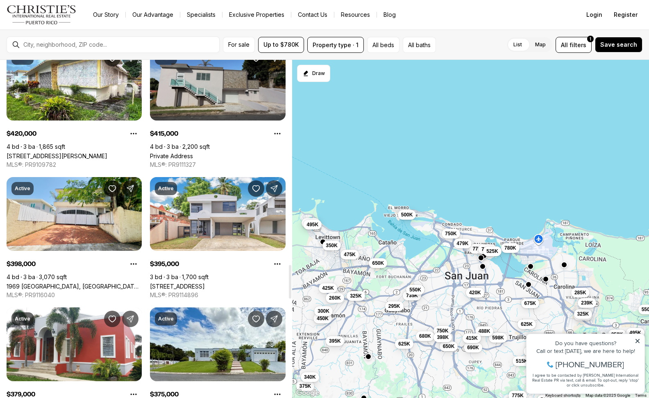
scroll to position [2130, 0]
